Goal: Information Seeking & Learning: Compare options

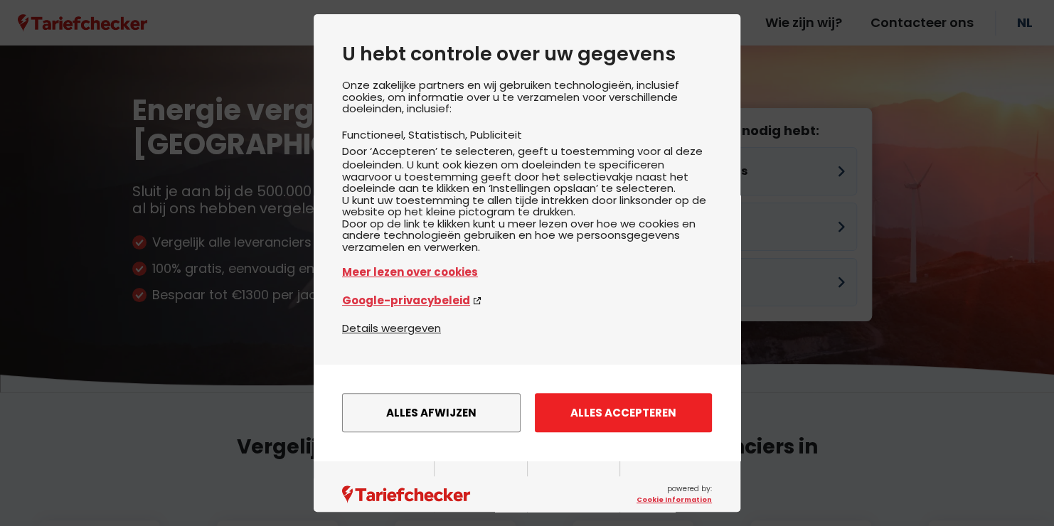
click at [598, 432] on button "Alles accepteren" at bounding box center [623, 412] width 177 height 39
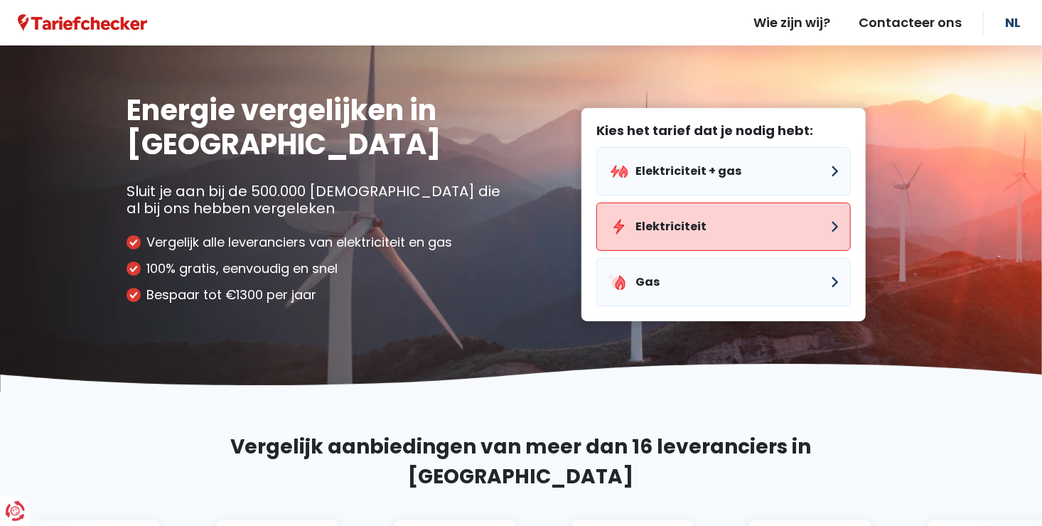
click at [669, 230] on button "Elektriciteit" at bounding box center [724, 227] width 255 height 48
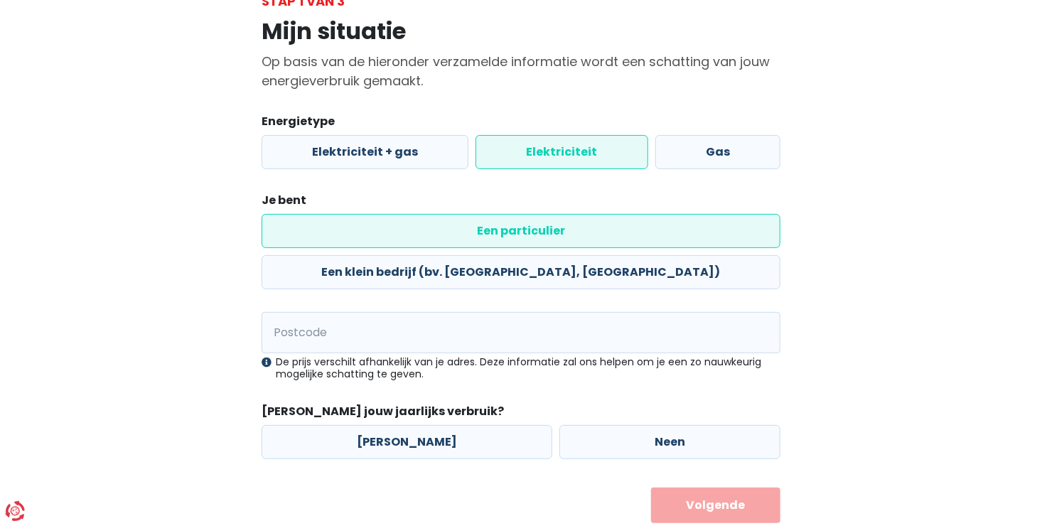
scroll to position [101, 0]
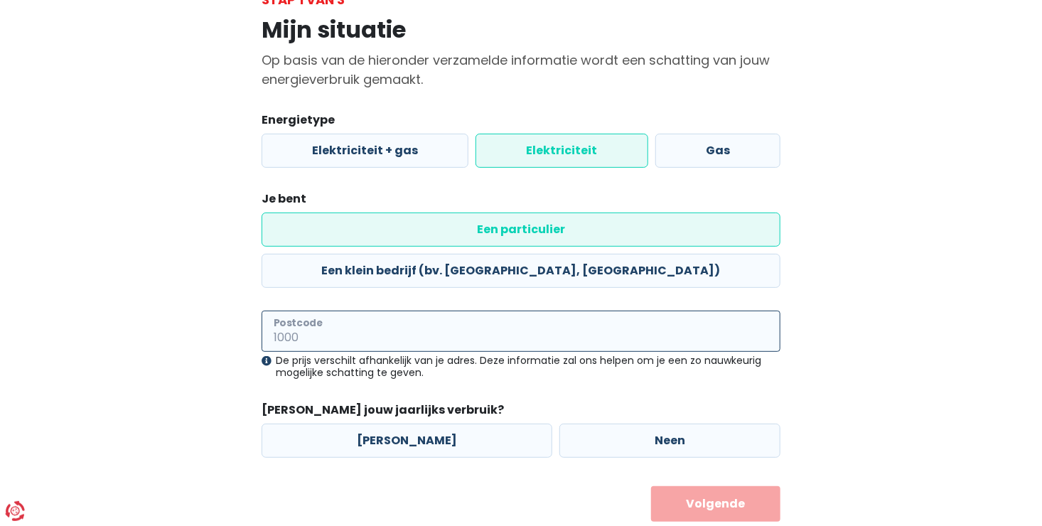
click at [436, 311] on input "Postcode" at bounding box center [521, 331] width 519 height 41
type input "3590"
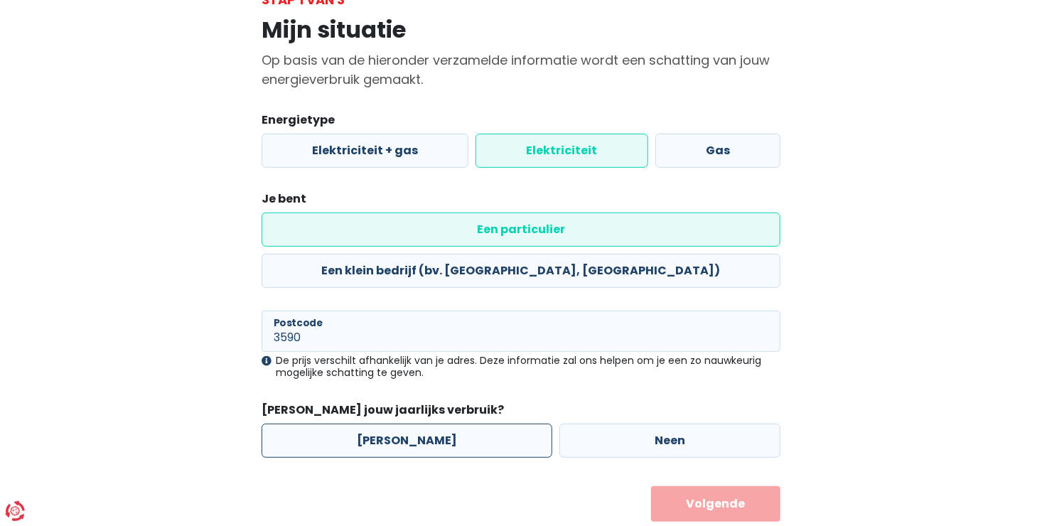
click at [365, 424] on label "[PERSON_NAME]" at bounding box center [407, 441] width 291 height 34
click at [365, 424] on input "[PERSON_NAME]" at bounding box center [407, 441] width 291 height 34
radio input "true"
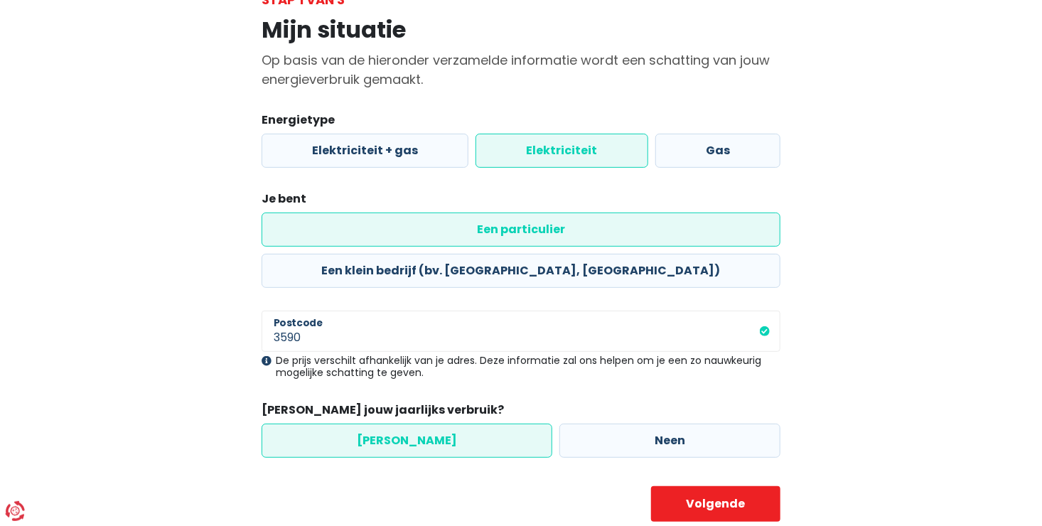
click at [787, 470] on div "Mijn situatie Op basis van de hieronder verzamelde informatie wordt een schatti…" at bounding box center [521, 265] width 540 height 513
click at [741, 486] on button "Volgende" at bounding box center [716, 504] width 130 height 36
select select
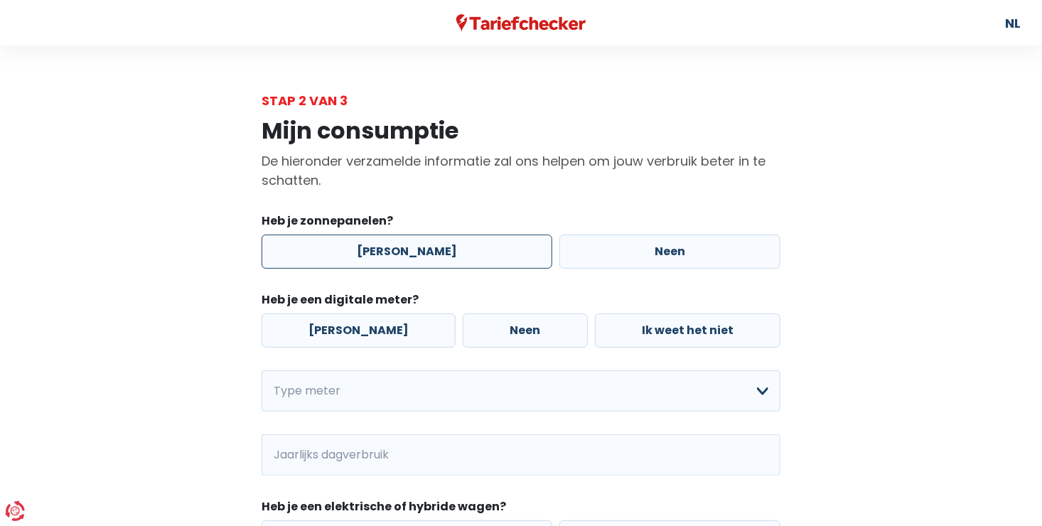
click at [441, 245] on label "[PERSON_NAME]" at bounding box center [407, 252] width 291 height 34
click at [441, 245] on input "[PERSON_NAME]" at bounding box center [407, 252] width 291 height 34
radio input "true"
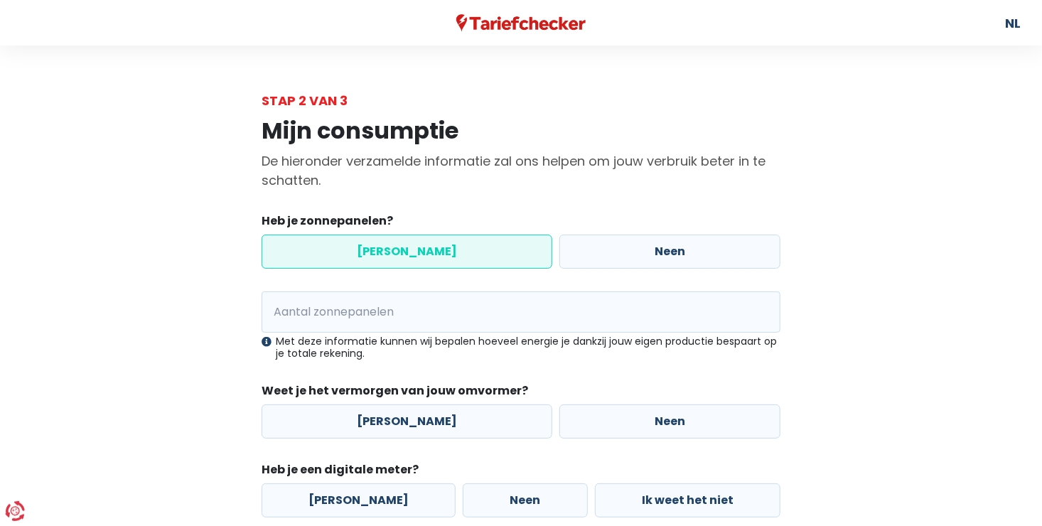
scroll to position [142, 0]
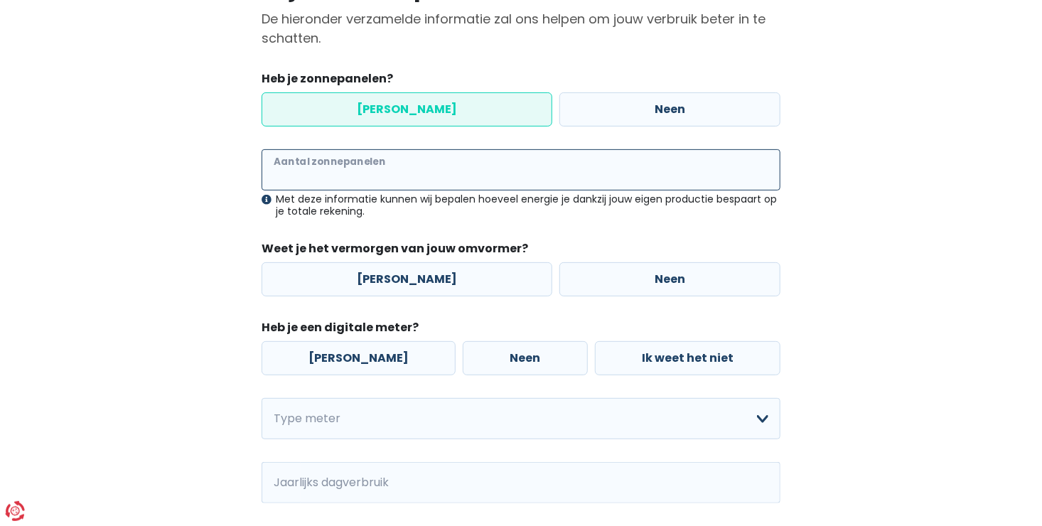
click at [332, 172] on input "Aantal zonnepanelen" at bounding box center [521, 169] width 519 height 41
type input "20"
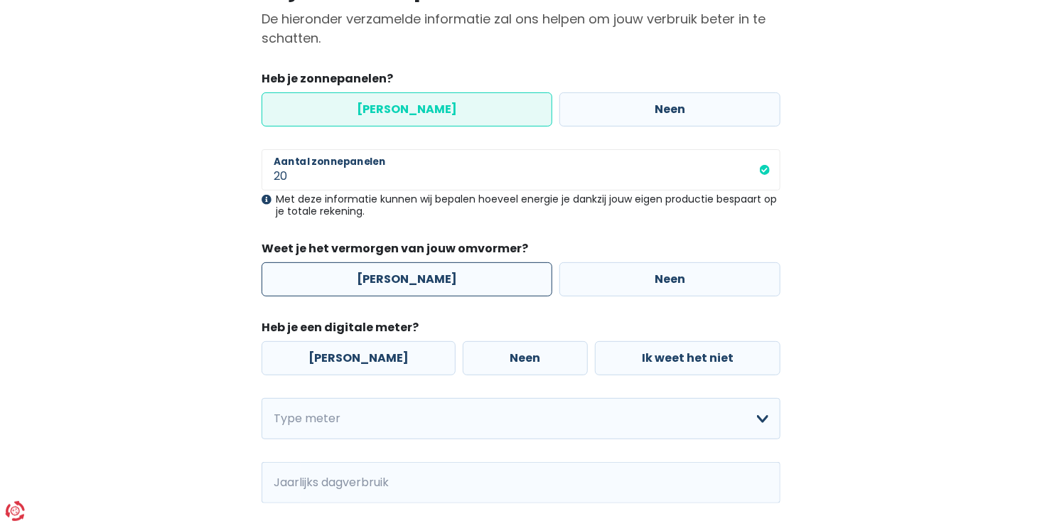
click at [427, 276] on label "[PERSON_NAME]" at bounding box center [407, 279] width 291 height 34
click at [427, 276] on input "[PERSON_NAME]" at bounding box center [407, 279] width 291 height 34
radio input "true"
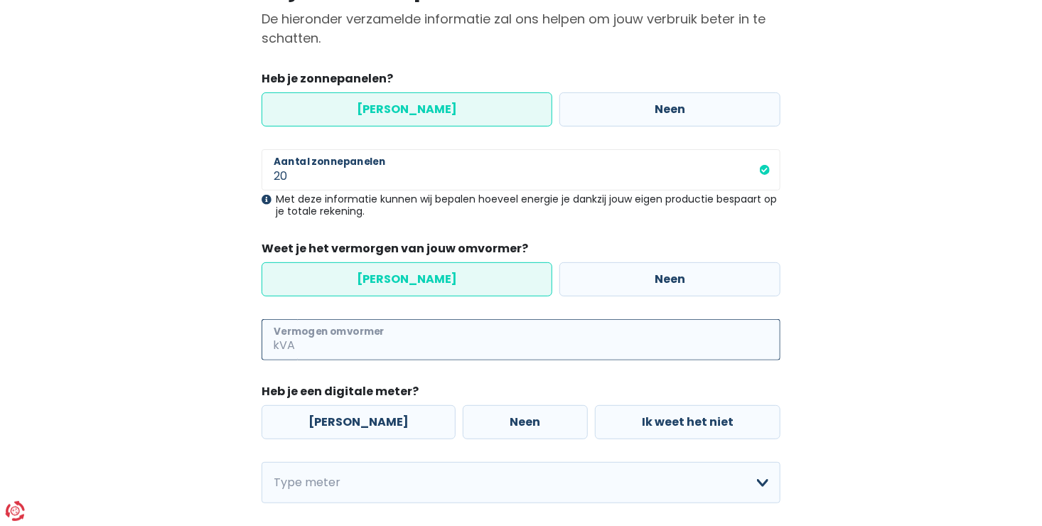
click at [356, 341] on input "Vermogen omvormer" at bounding box center [539, 339] width 483 height 41
type input "4"
click at [662, 267] on label "Neen" at bounding box center [670, 279] width 221 height 34
click at [662, 267] on input "Neen" at bounding box center [670, 279] width 221 height 34
radio input "true"
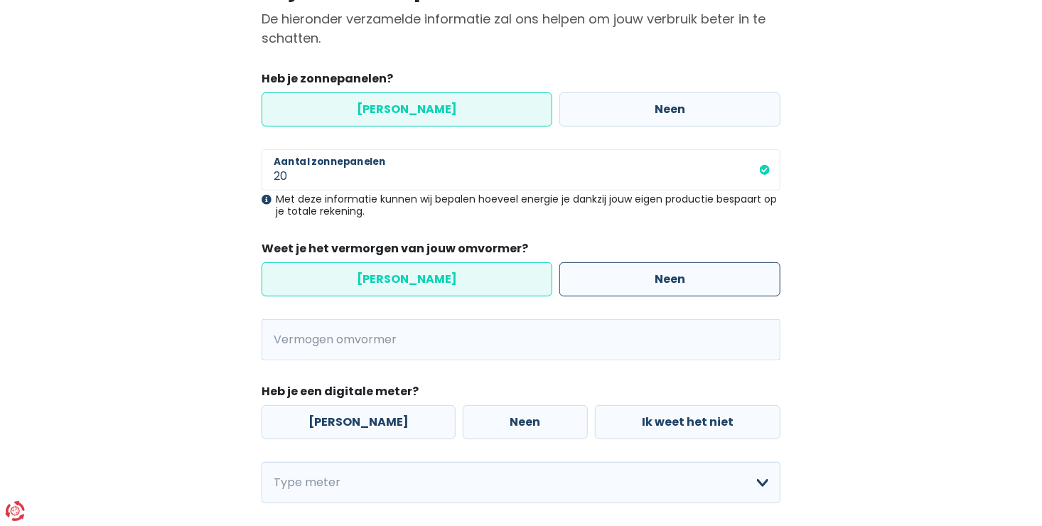
radio input "false"
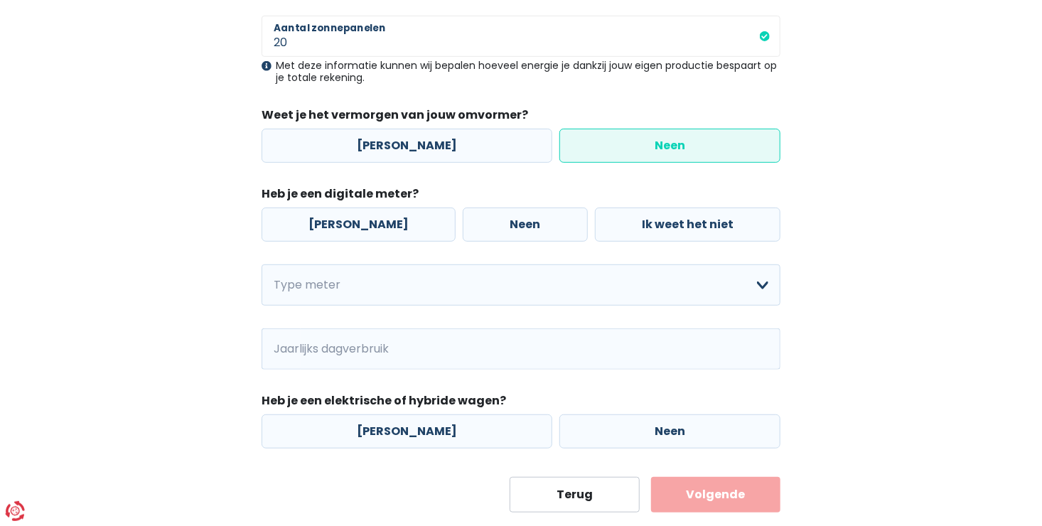
scroll to position [284, 0]
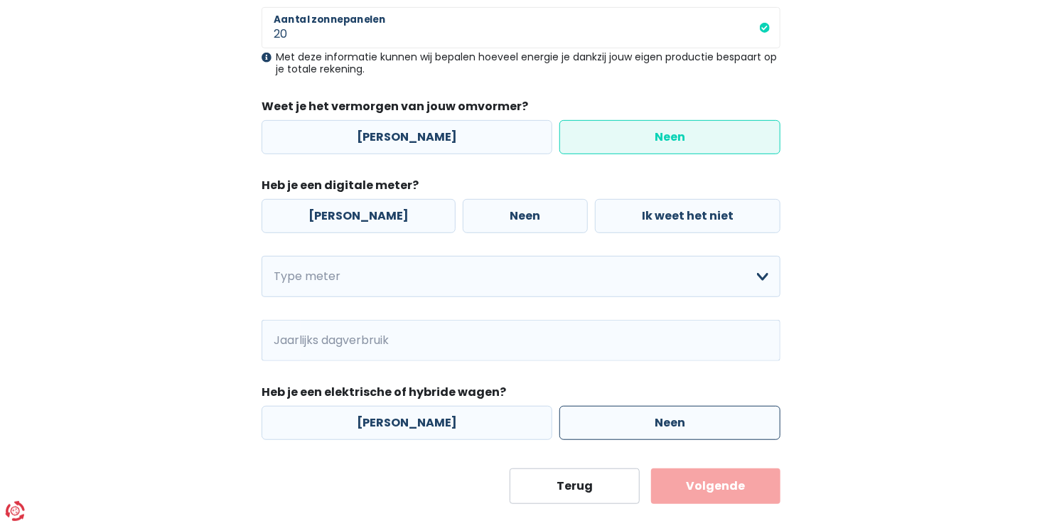
click at [663, 419] on label "Neen" at bounding box center [670, 423] width 221 height 34
click at [663, 419] on input "Neen" at bounding box center [670, 423] width 221 height 34
radio input "true"
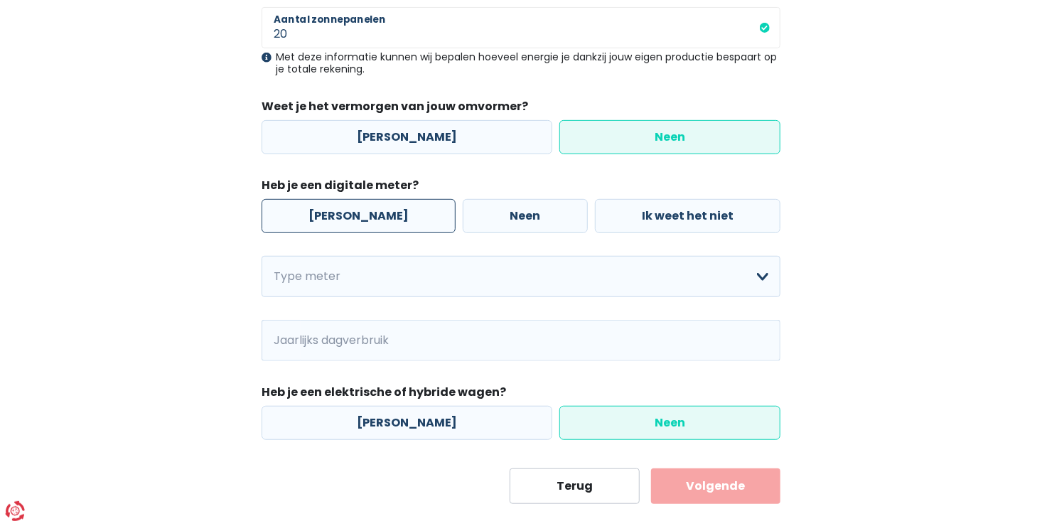
click at [343, 212] on label "[PERSON_NAME]" at bounding box center [359, 216] width 194 height 34
click at [343, 212] on input "[PERSON_NAME]" at bounding box center [359, 216] width 194 height 34
radio input "true"
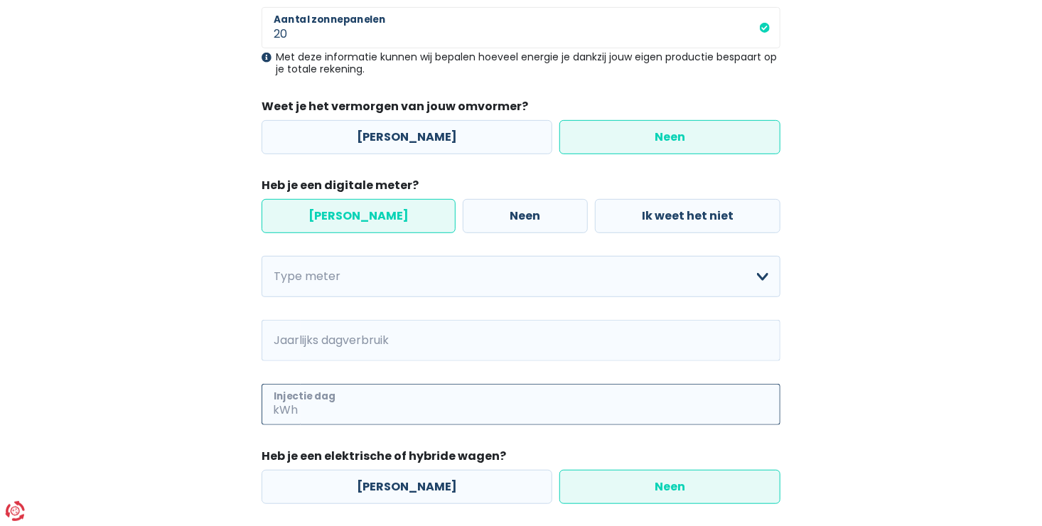
click at [393, 407] on input "Injectie dag" at bounding box center [541, 404] width 480 height 41
click at [418, 343] on input "Jaarlijks dagverbruik" at bounding box center [541, 340] width 480 height 41
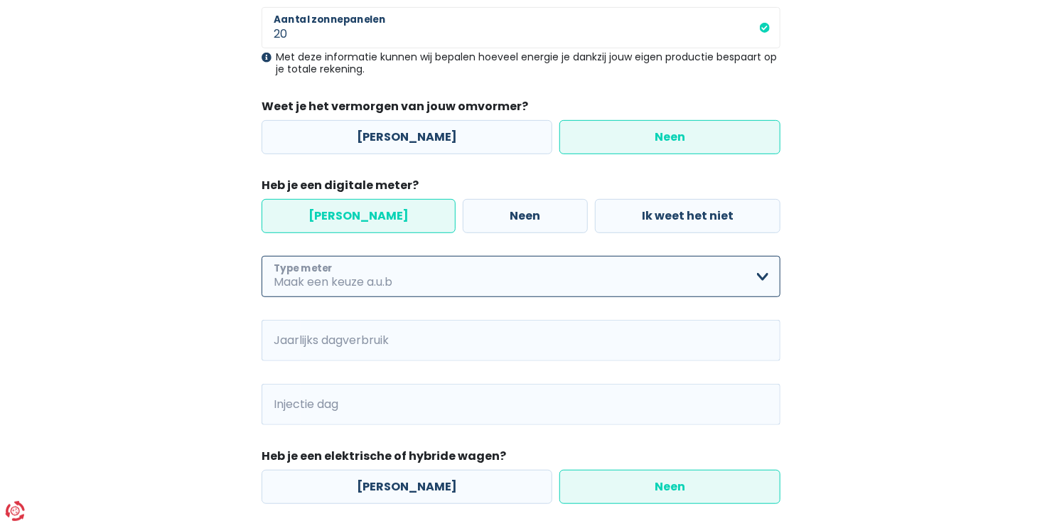
click at [473, 276] on select "Enkelvoudig Tweevoudig Enkelvoudig + uitsluitend nachttarief Tweevoudig + uitsl…" at bounding box center [521, 276] width 519 height 41
select select "day_single_rate"
click at [262, 256] on select "Enkelvoudig Tweevoudig Enkelvoudig + uitsluitend nachttarief Tweevoudig + uitsl…" at bounding box center [521, 276] width 519 height 41
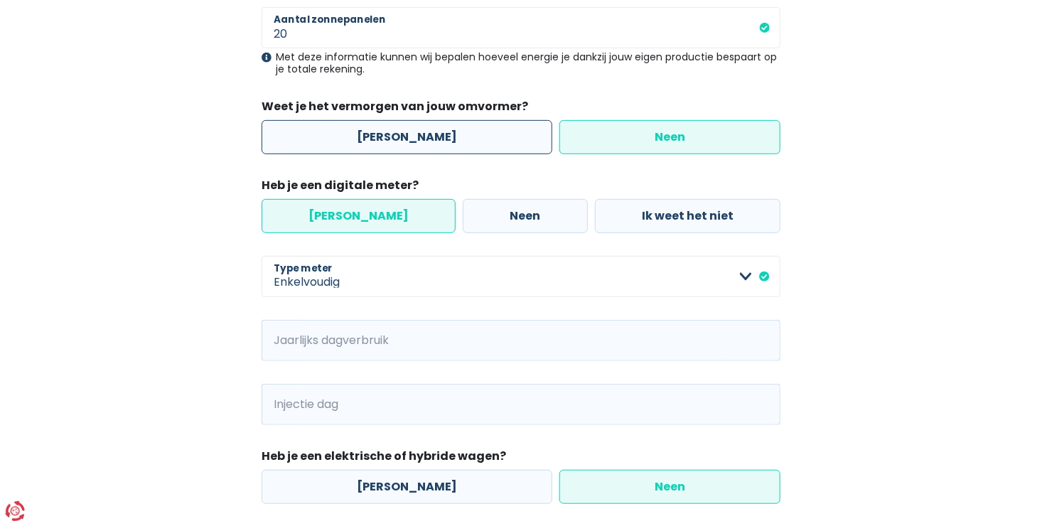
click at [409, 146] on label "[PERSON_NAME]" at bounding box center [407, 137] width 291 height 34
click at [409, 146] on input "[PERSON_NAME]" at bounding box center [407, 137] width 291 height 34
radio input "true"
radio input "false"
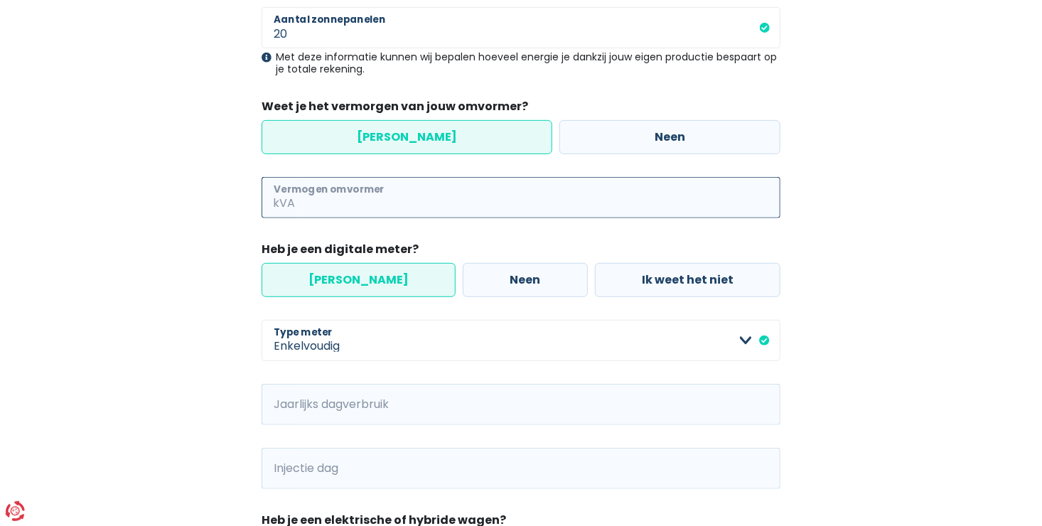
click at [427, 196] on input "Vermogen omvormer" at bounding box center [539, 197] width 483 height 41
click at [333, 407] on input "Jaarlijks dagverbruik" at bounding box center [541, 404] width 480 height 41
paste input "5455"
type input "5455"
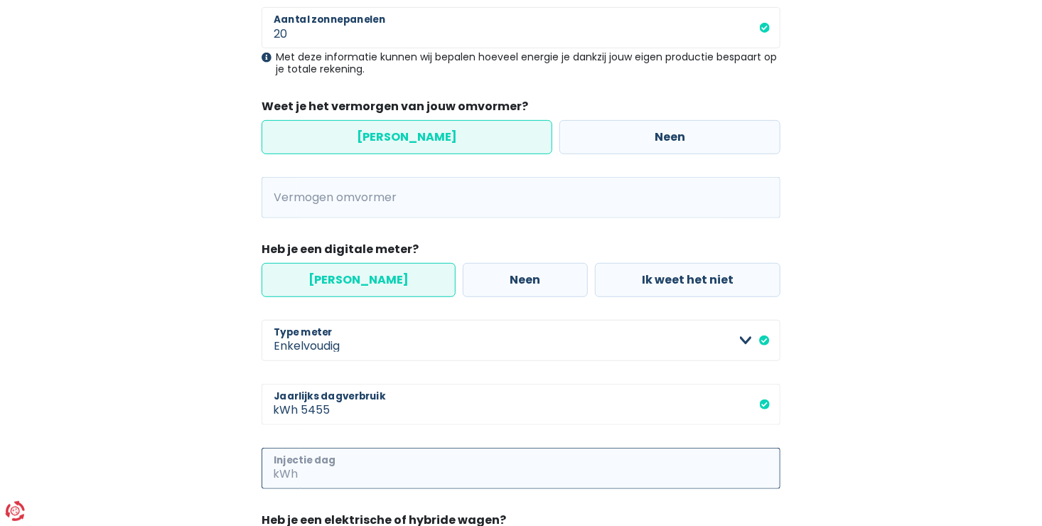
click at [359, 464] on input "Injectie dag" at bounding box center [541, 468] width 480 height 41
paste input "8526"
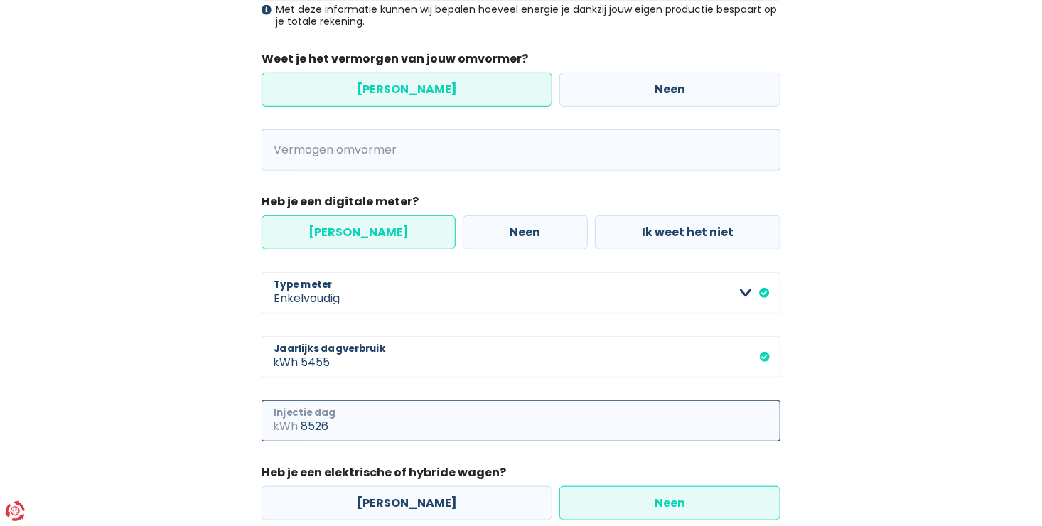
scroll to position [436, 0]
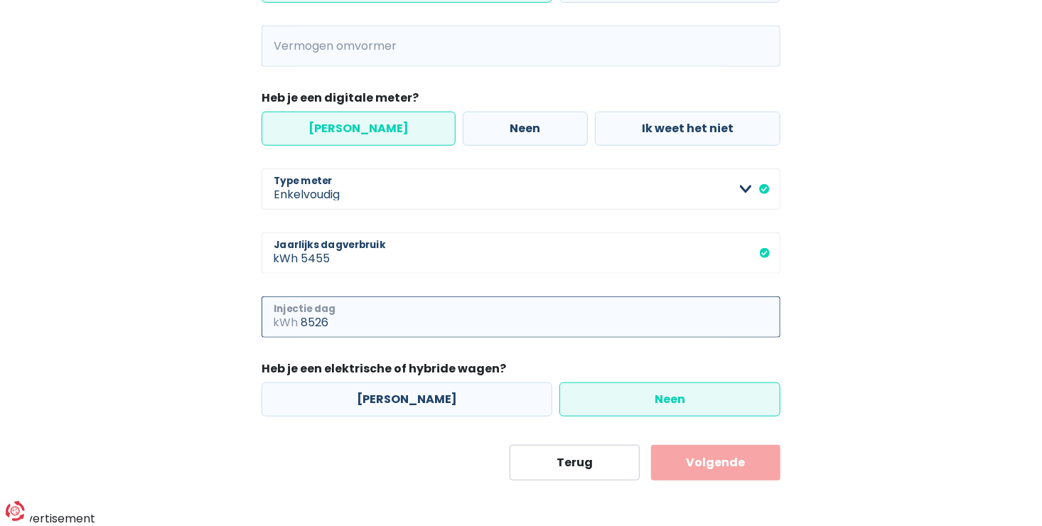
type input "8526"
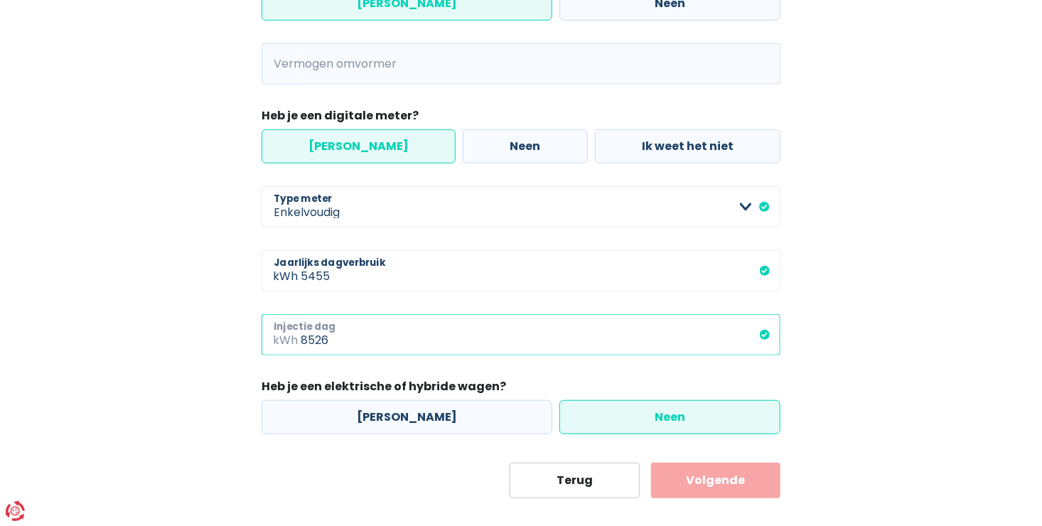
scroll to position [365, 0]
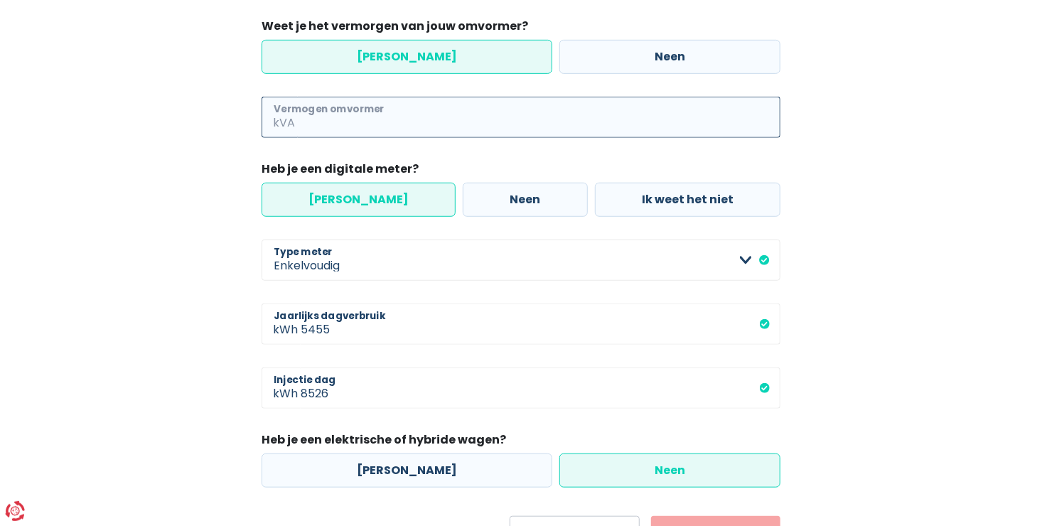
click at [349, 114] on input "Vermogen omvormer" at bounding box center [539, 117] width 483 height 41
click at [289, 124] on span "kVA" at bounding box center [280, 117] width 36 height 41
click at [325, 129] on input "Vermogen omvormer" at bounding box center [539, 117] width 483 height 41
type input "4"
click at [615, 37] on div "[PERSON_NAME] Neen" at bounding box center [521, 56] width 526 height 41
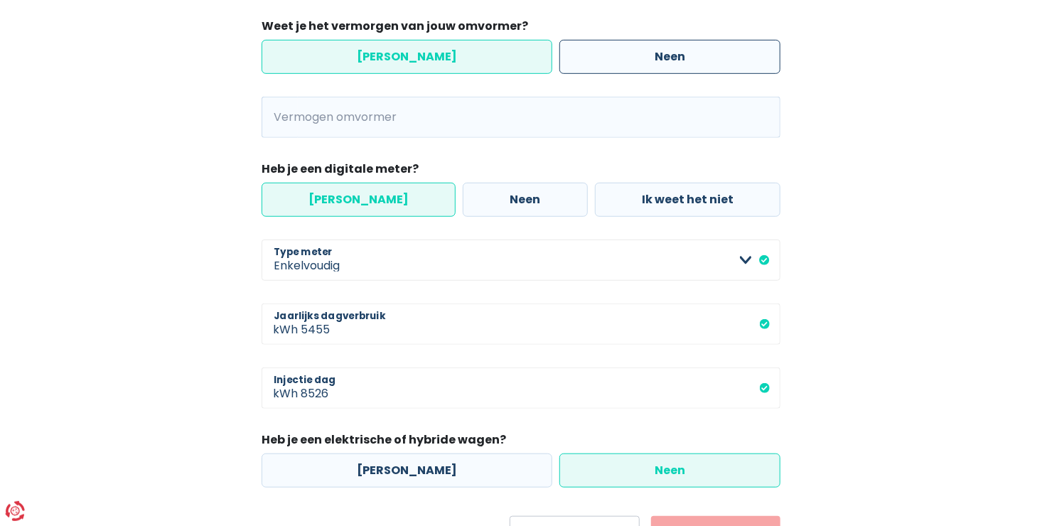
click at [594, 49] on label "Neen" at bounding box center [670, 57] width 221 height 34
click at [594, 49] on input "Neen" at bounding box center [670, 57] width 221 height 34
radio input "true"
radio input "false"
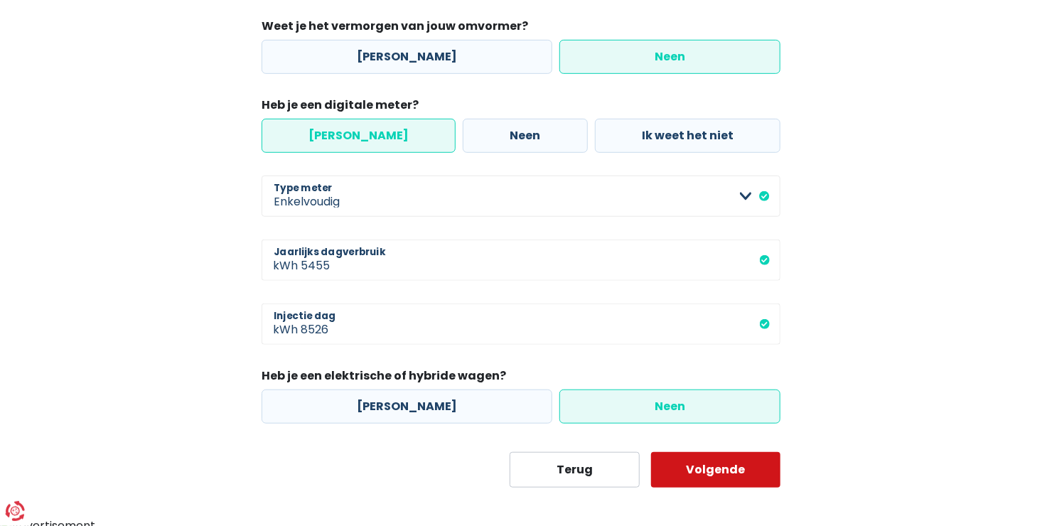
click at [721, 474] on button "Volgende" at bounding box center [716, 470] width 130 height 36
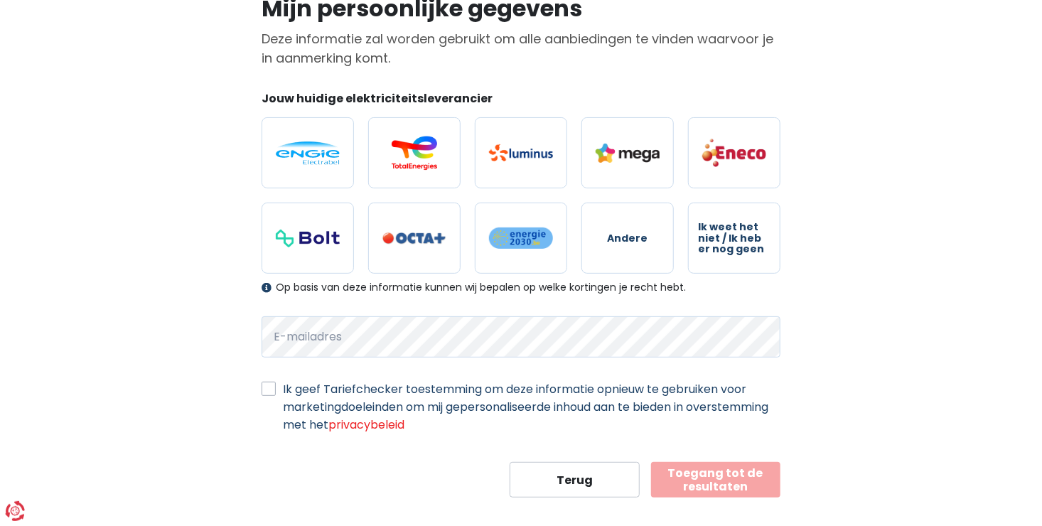
scroll to position [137, 0]
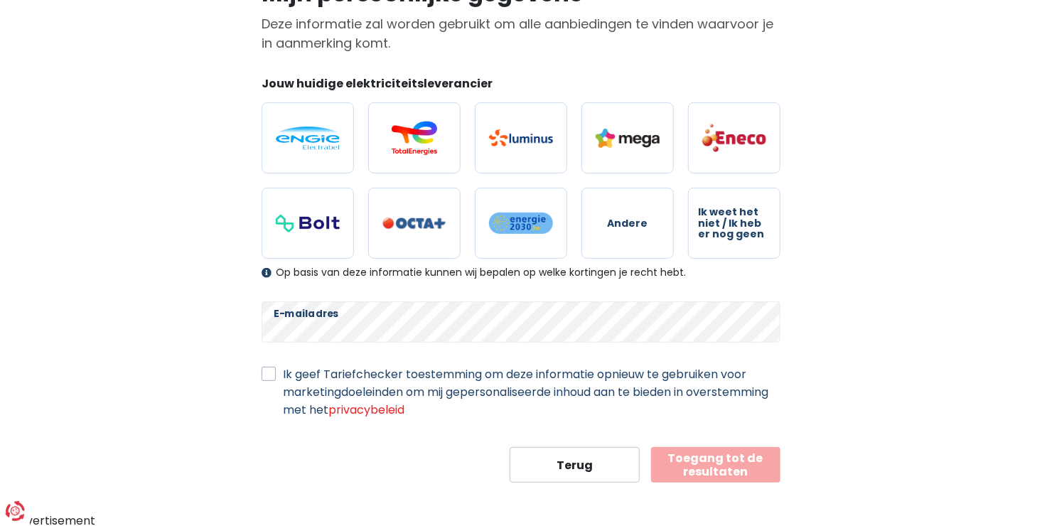
click at [270, 366] on input "Ik geef Tariefchecker toestemming om deze informatie opnieuw te gebruiken voor …" at bounding box center [269, 372] width 14 height 14
checkbox input "true"
click at [723, 437] on form "Jouw huidige elektriciteitsleverancier Andere Ik weet het niet / Ik heb er nog …" at bounding box center [521, 278] width 519 height 407
click at [717, 455] on button "Toegang tot de resultaten" at bounding box center [716, 465] width 130 height 36
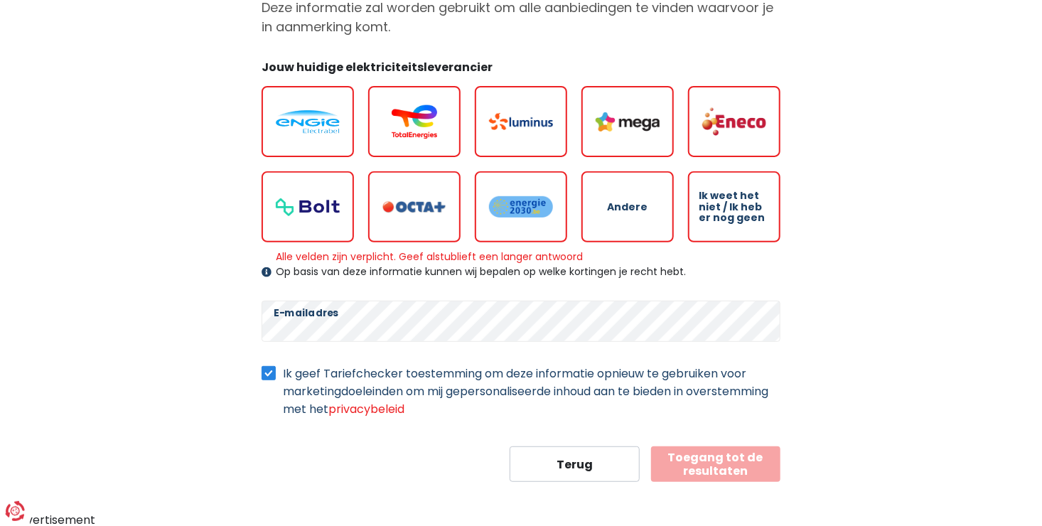
scroll to position [82, 0]
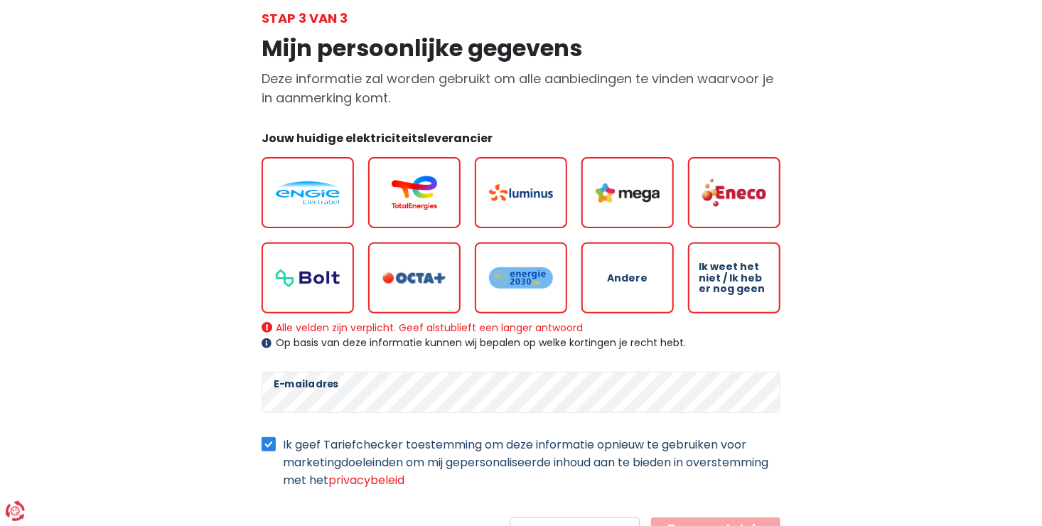
click at [621, 285] on label "Andere" at bounding box center [628, 277] width 92 height 71
click at [621, 285] on input "Andere" at bounding box center [628, 277] width 92 height 71
radio input "true"
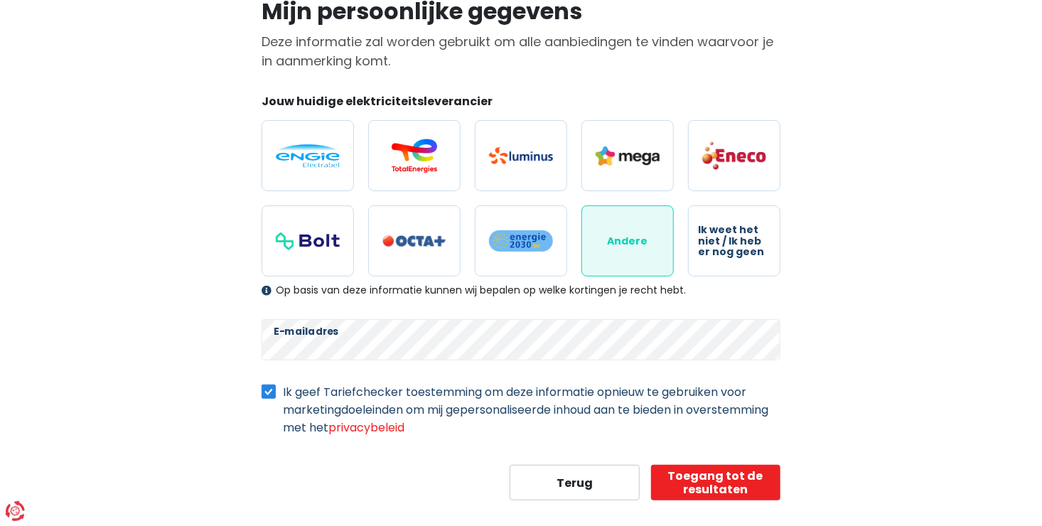
scroll to position [137, 0]
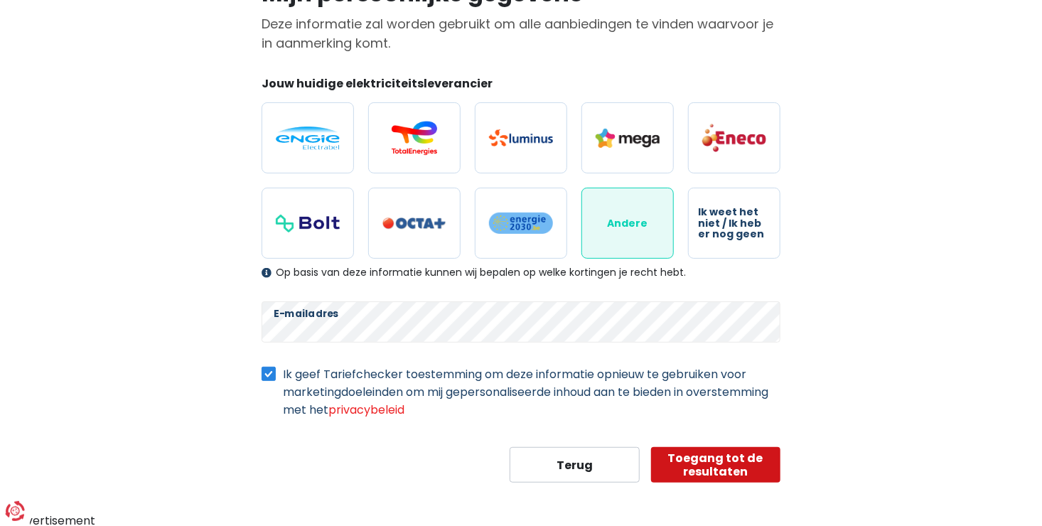
click at [717, 464] on button "Toegang tot de resultaten" at bounding box center [716, 465] width 130 height 36
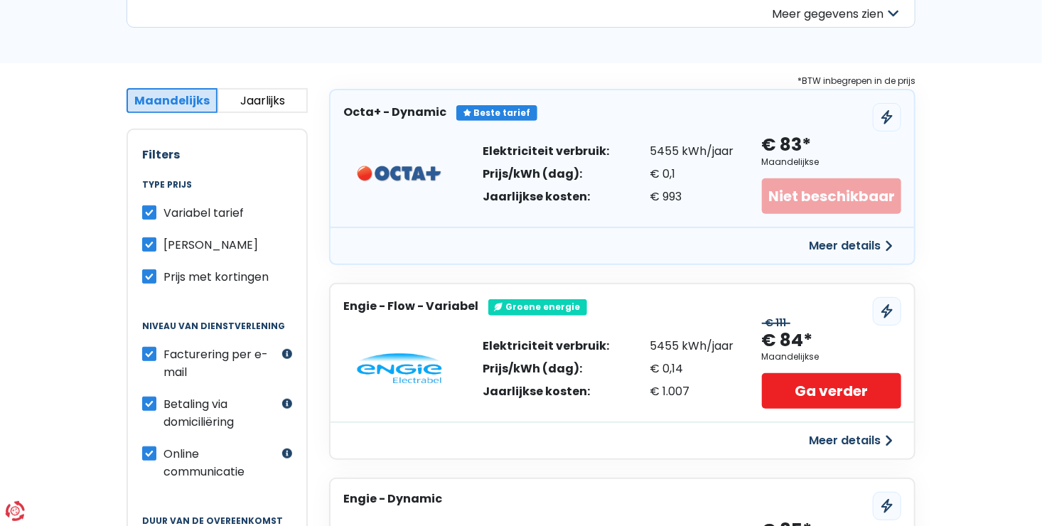
scroll to position [71, 0]
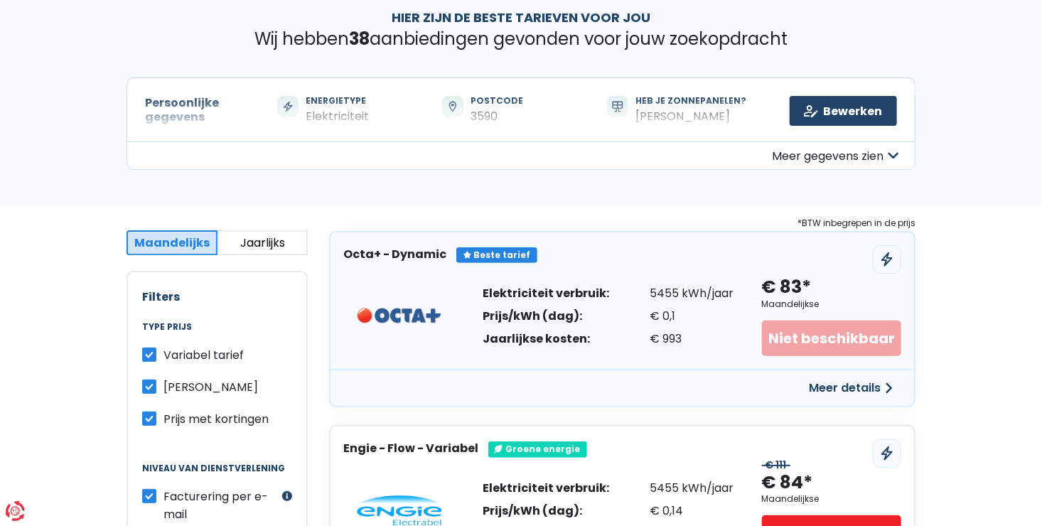
click at [853, 156] on button "Meer gegevens zien" at bounding box center [521, 155] width 789 height 28
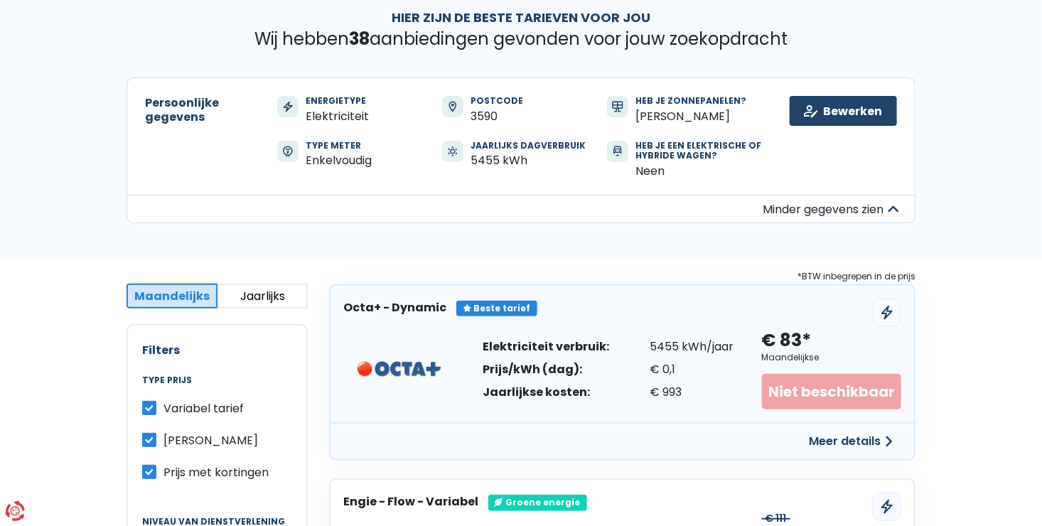
click at [878, 205] on button "Minder gegevens zien" at bounding box center [521, 209] width 789 height 28
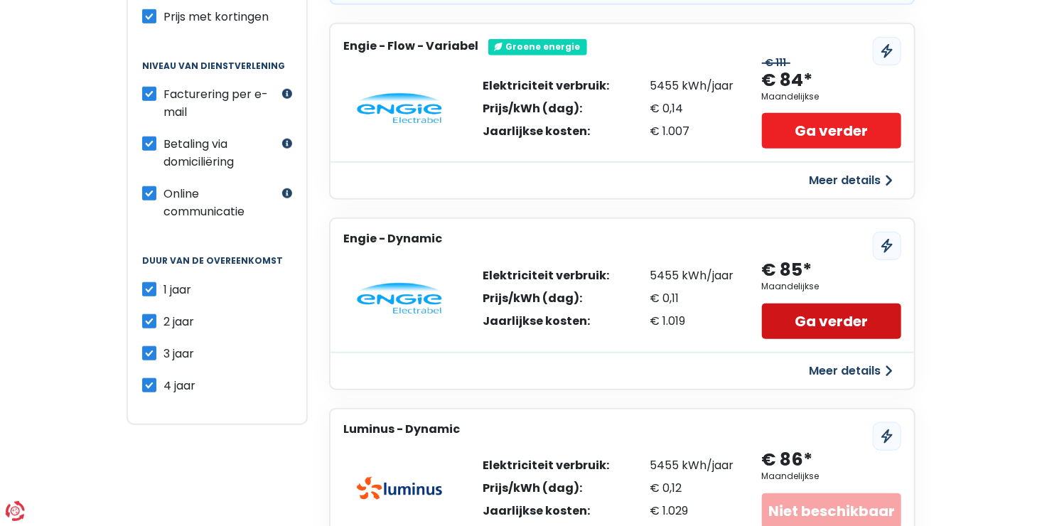
scroll to position [498, 0]
